Goal: Book appointment/travel/reservation

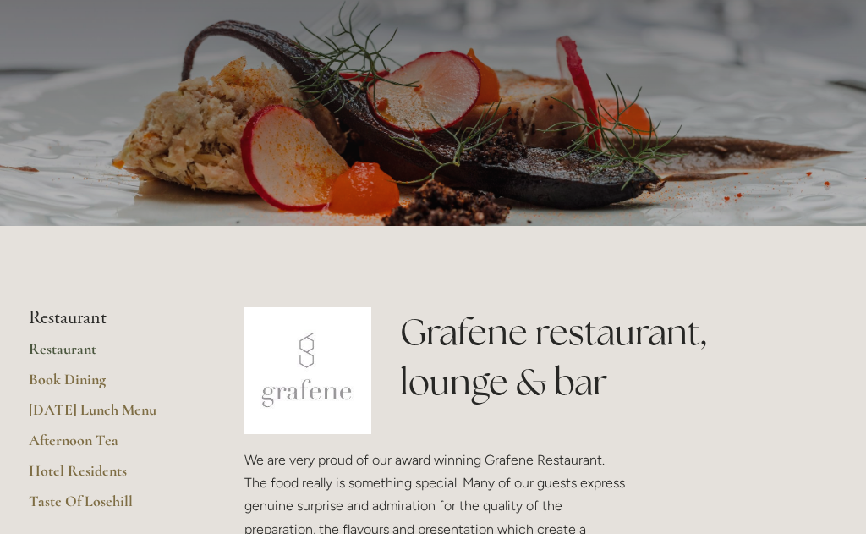
scroll to position [119, 0]
click at [64, 365] on link "Restaurant" at bounding box center [110, 356] width 162 height 30
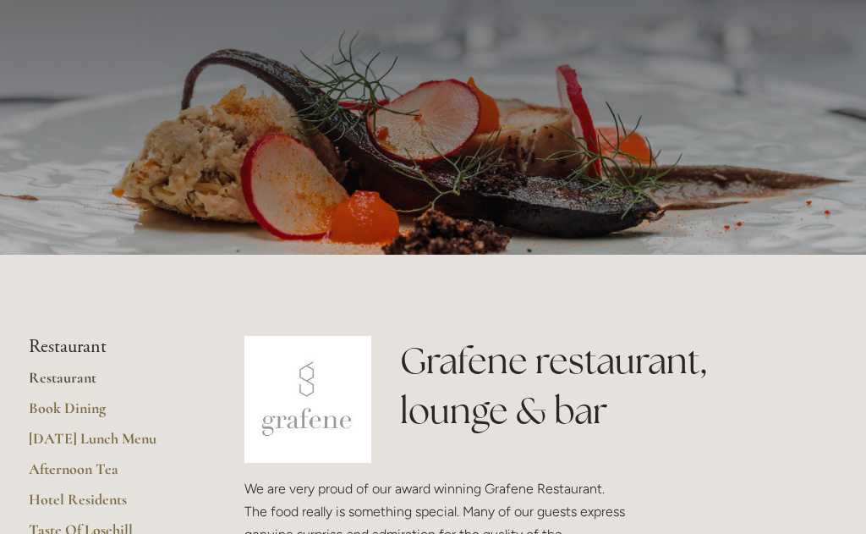
scroll to position [94, 0]
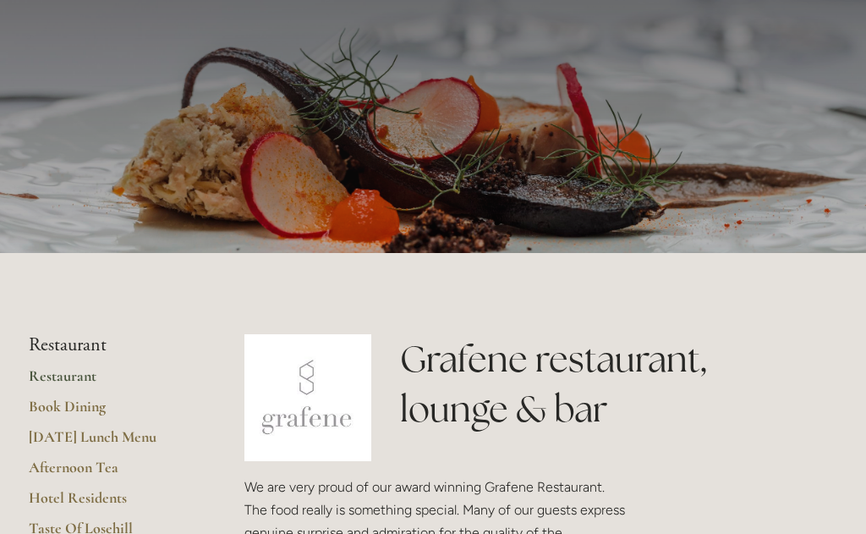
click at [79, 424] on link "Book Dining" at bounding box center [110, 412] width 162 height 30
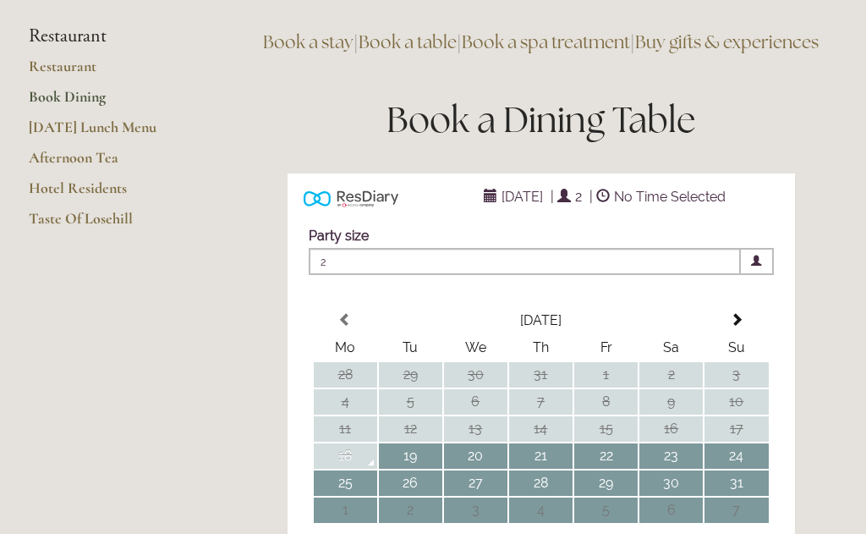
scroll to position [128, 0]
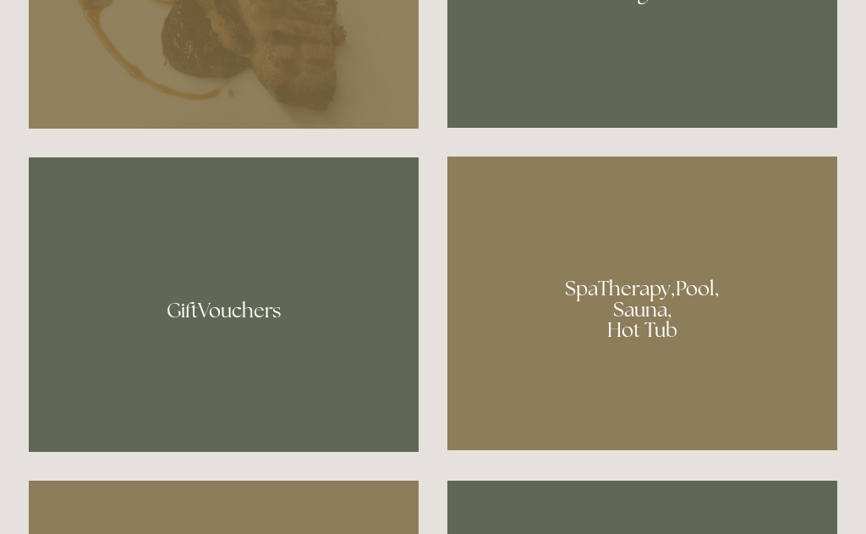
scroll to position [1121, 0]
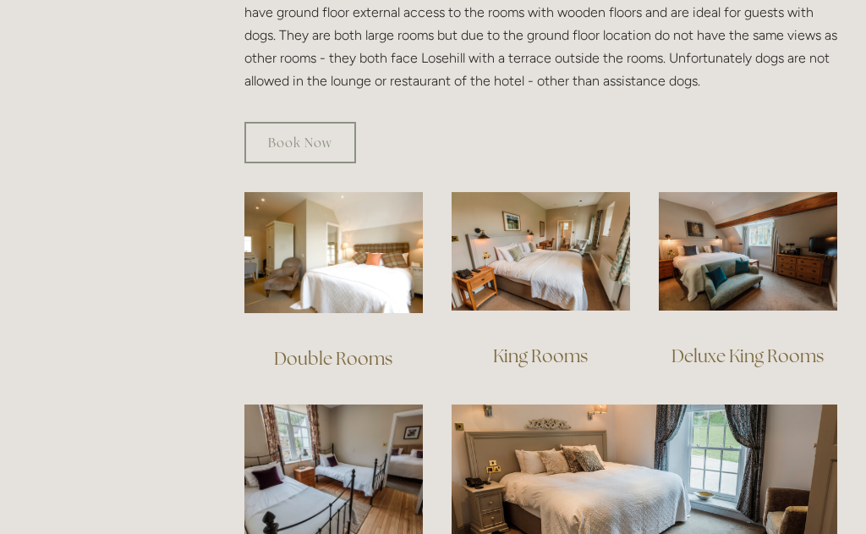
scroll to position [1044, 0]
click at [512, 283] on img at bounding box center [541, 251] width 178 height 119
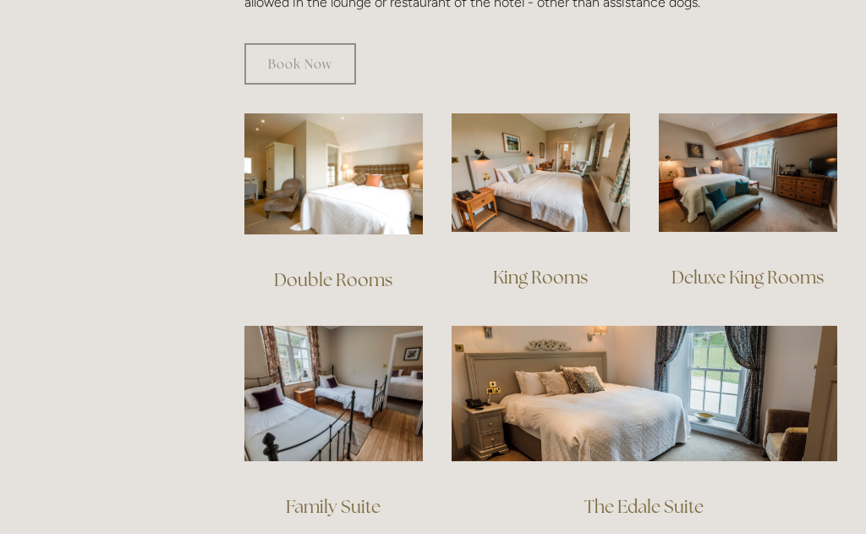
click at [515, 174] on img at bounding box center [541, 172] width 178 height 119
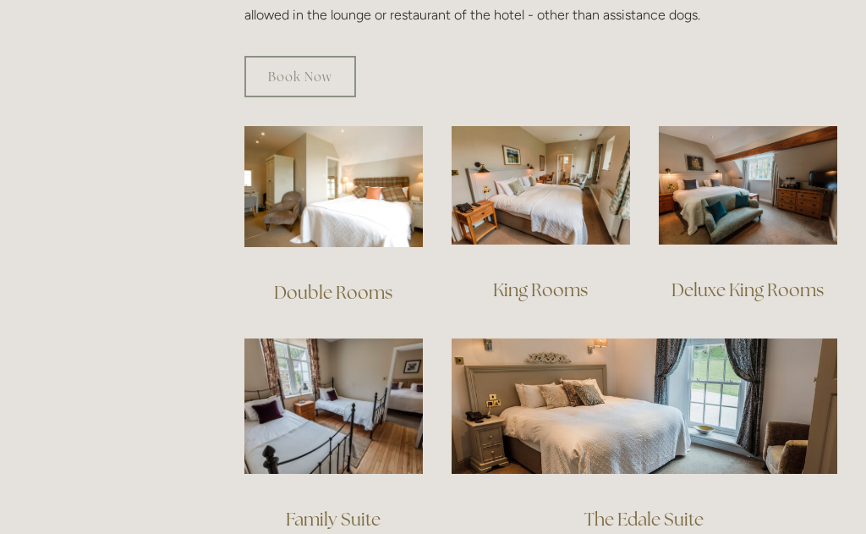
scroll to position [1108, 0]
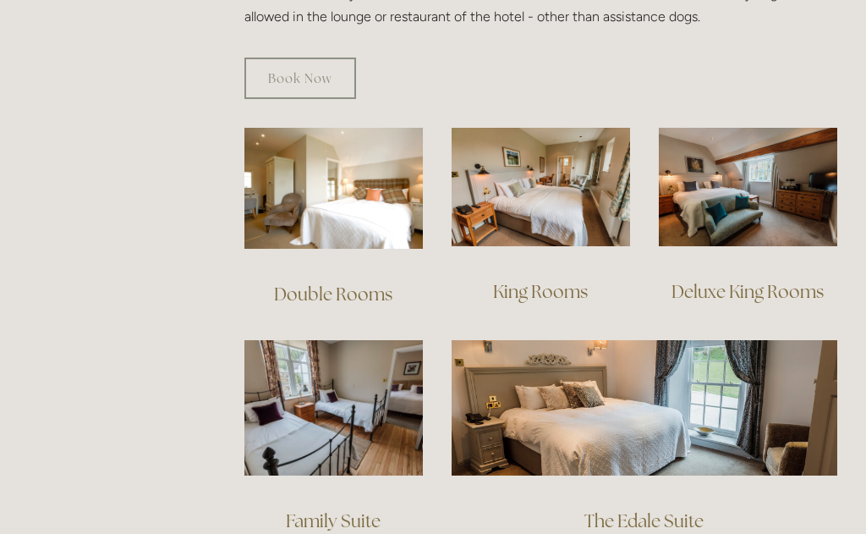
click at [332, 203] on img at bounding box center [333, 188] width 178 height 121
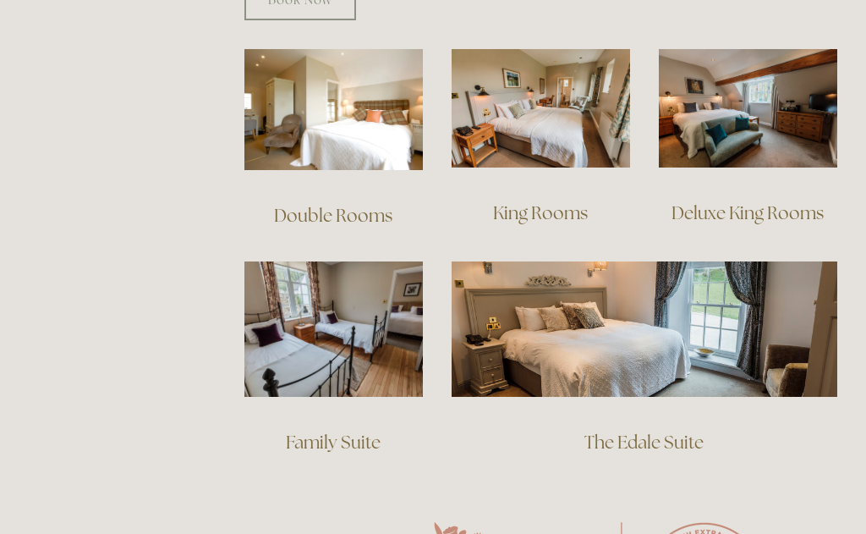
click at [312, 317] on img at bounding box center [333, 329] width 178 height 136
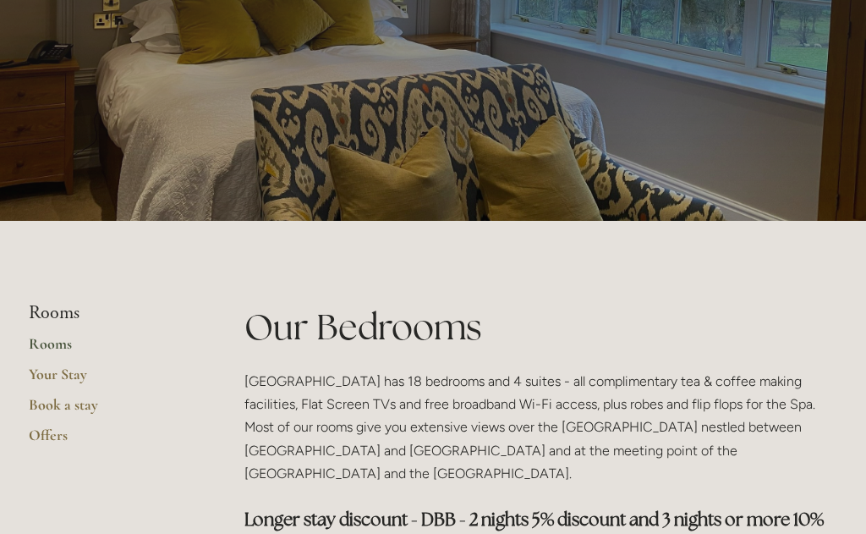
scroll to position [147, 0]
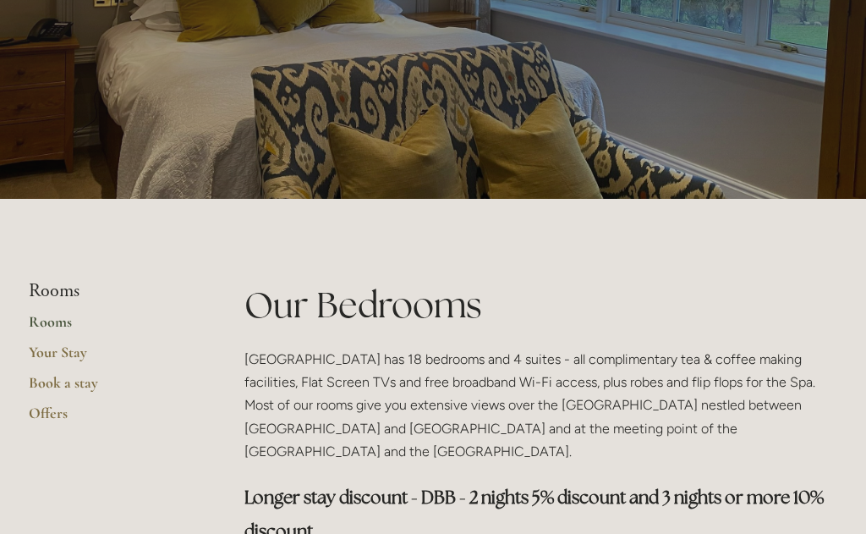
click at [63, 359] on link "Your Stay" at bounding box center [110, 358] width 162 height 30
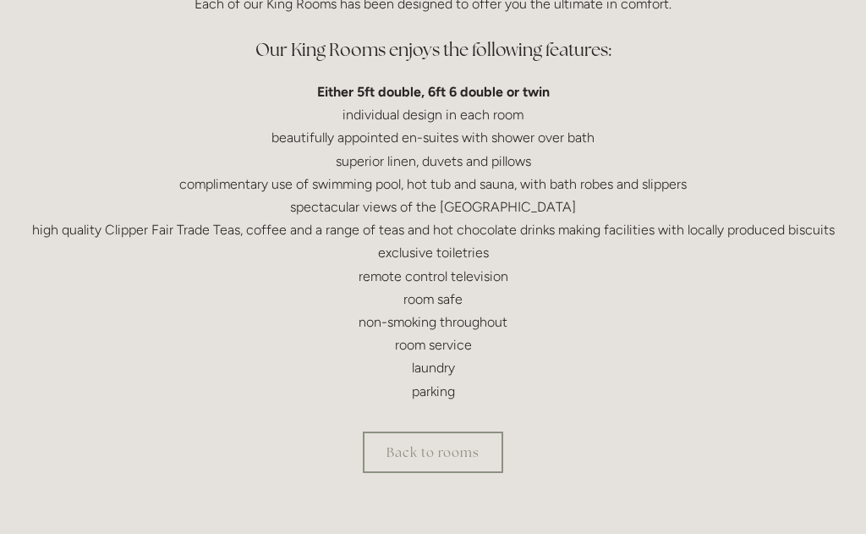
scroll to position [504, 0]
click at [103, 494] on main "Four Star King Rooms in The [GEOGRAPHIC_DATA] Each of our King Rooms has been d…" at bounding box center [433, 205] width 863 height 725
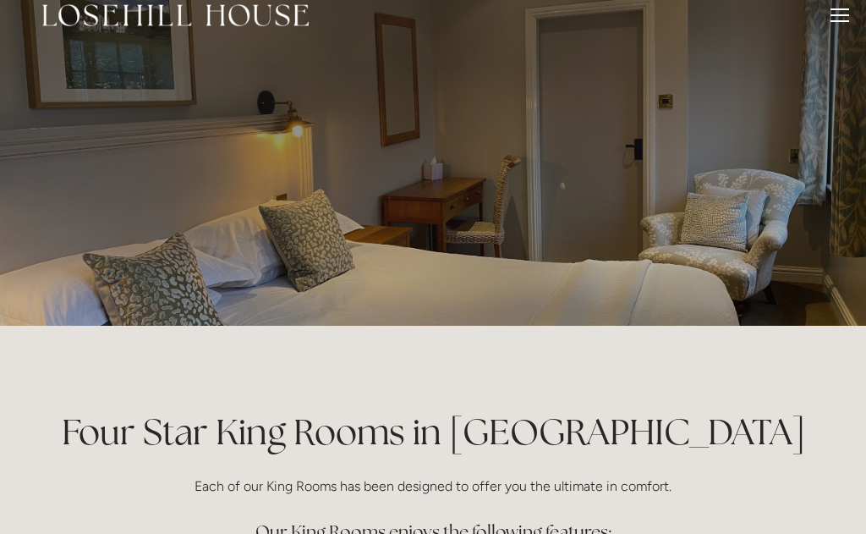
scroll to position [0, 0]
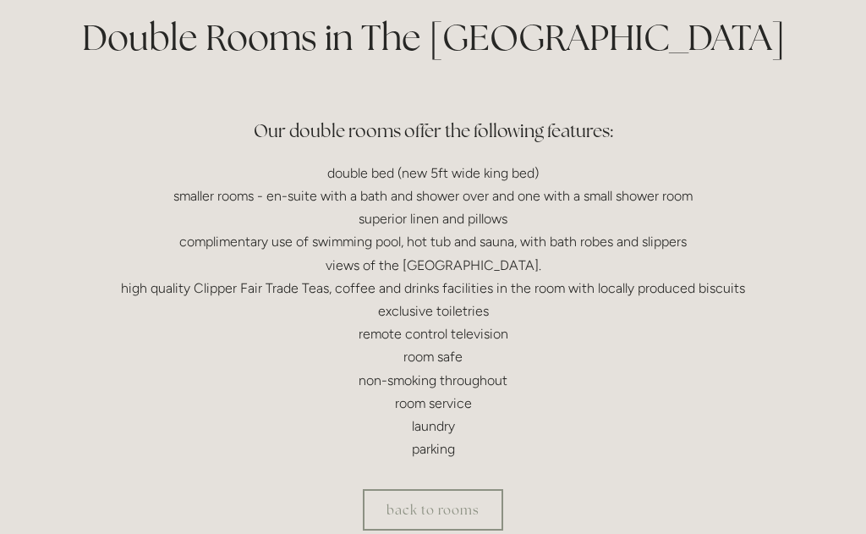
scroll to position [416, 0]
click at [154, 493] on div "back to rooms" at bounding box center [433, 508] width 809 height 41
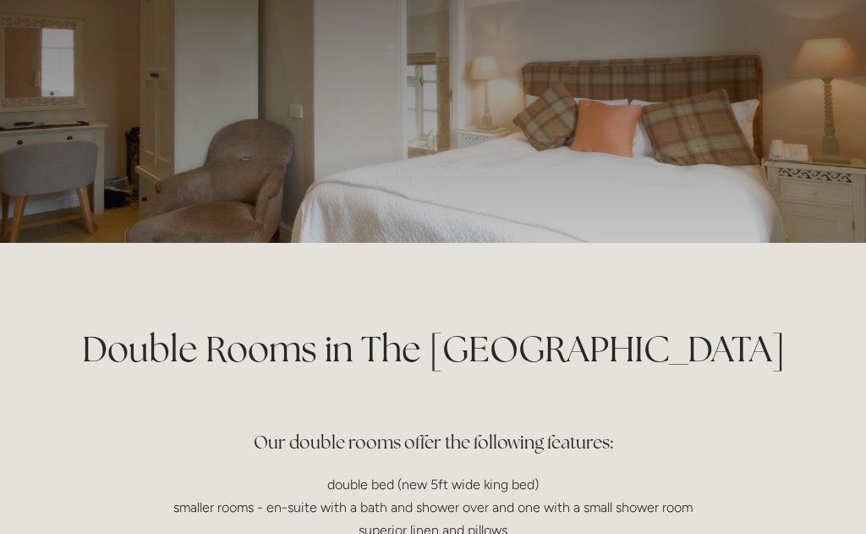
scroll to position [0, 0]
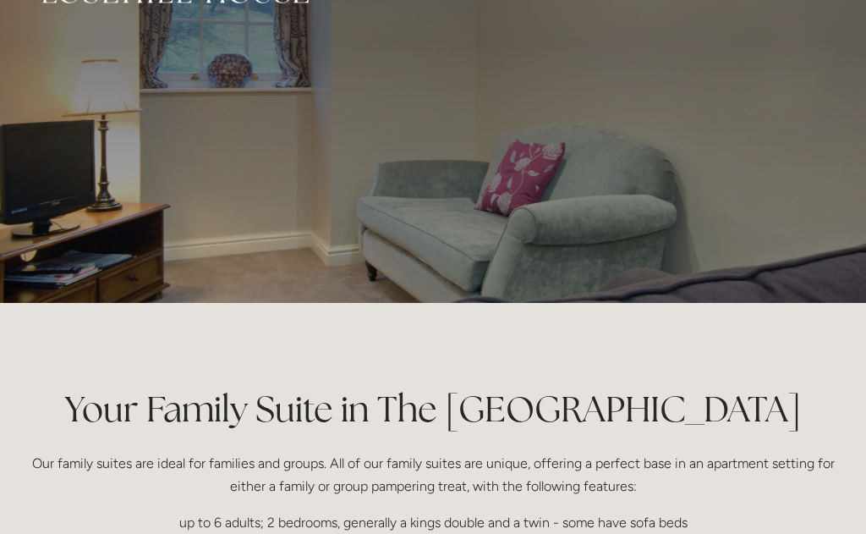
scroll to position [33, 0]
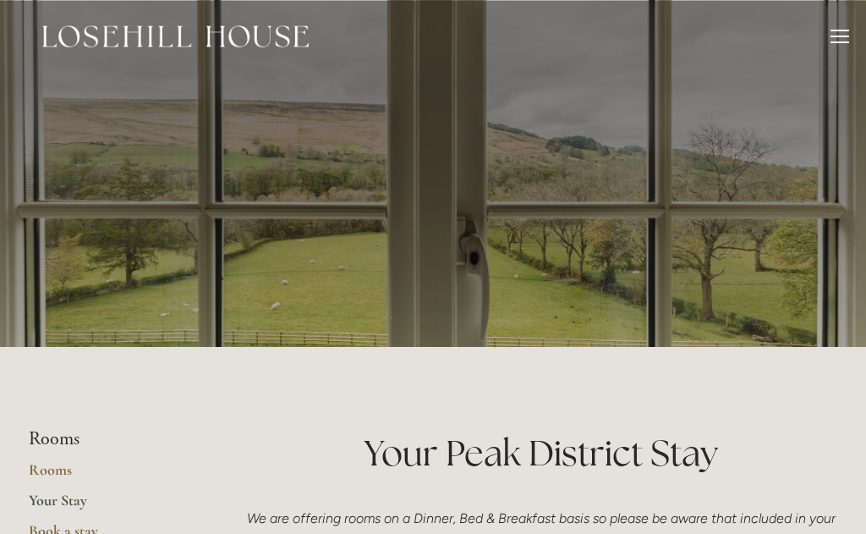
click at [831, 33] on div at bounding box center [839, 39] width 19 height 19
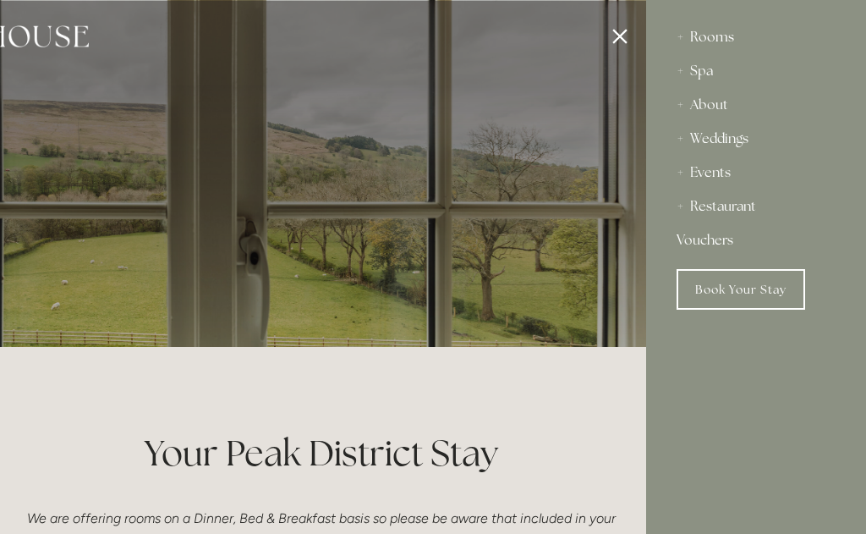
click at [720, 210] on div "Restaurant" at bounding box center [756, 206] width 159 height 34
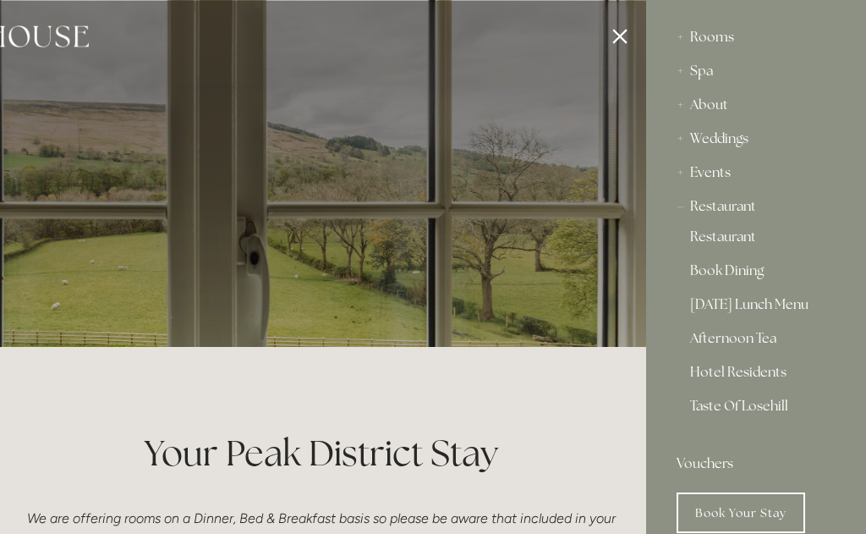
click at [716, 238] on link "Restaurant" at bounding box center [756, 240] width 132 height 20
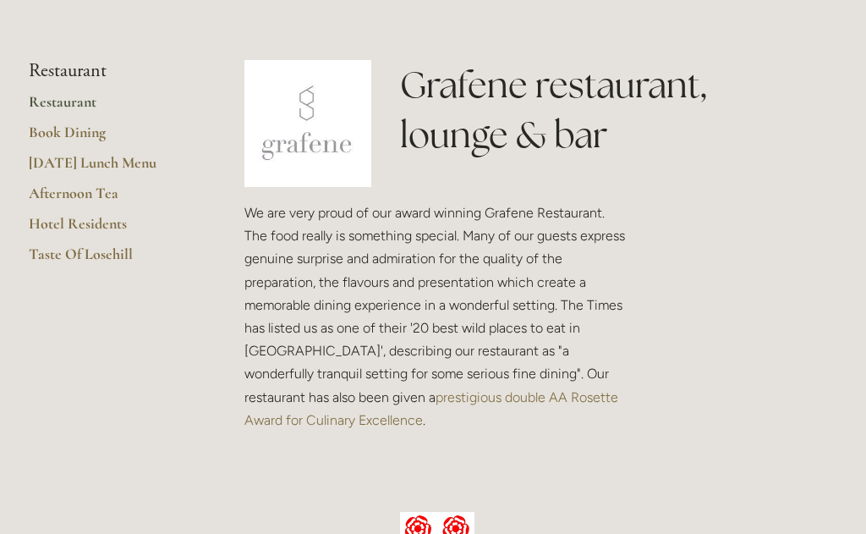
scroll to position [369, 0]
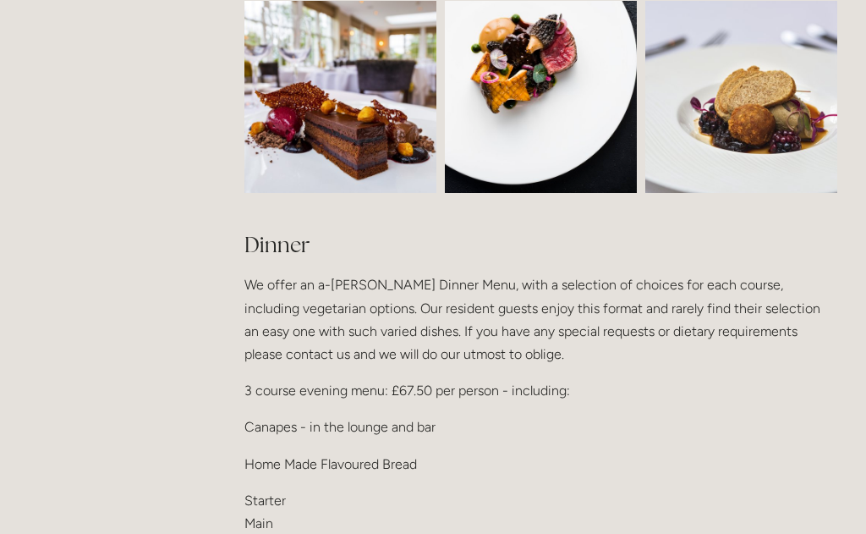
scroll to position [1828, 0]
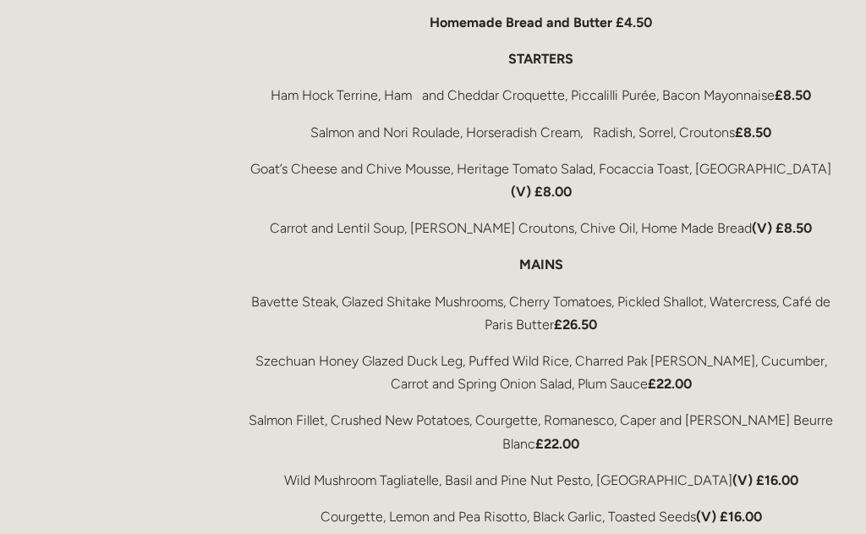
scroll to position [2859, 0]
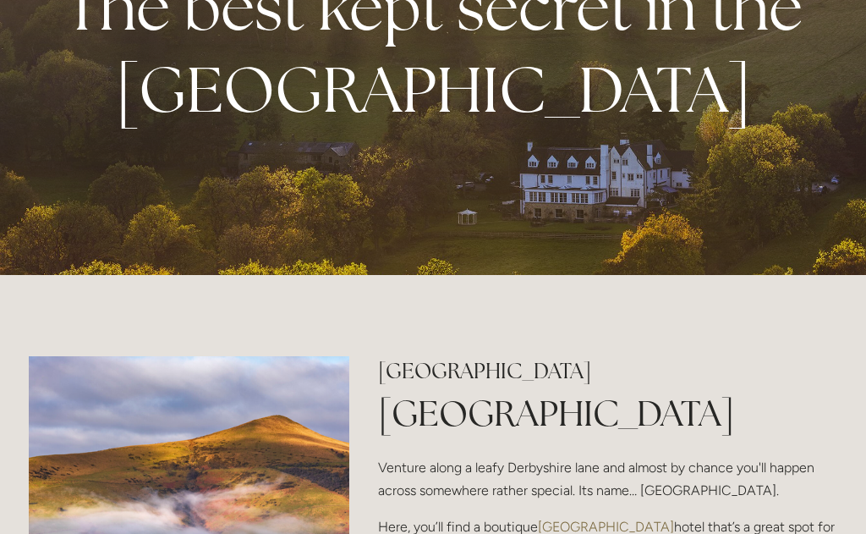
scroll to position [177, 0]
